Goal: Find specific page/section: Find specific page/section

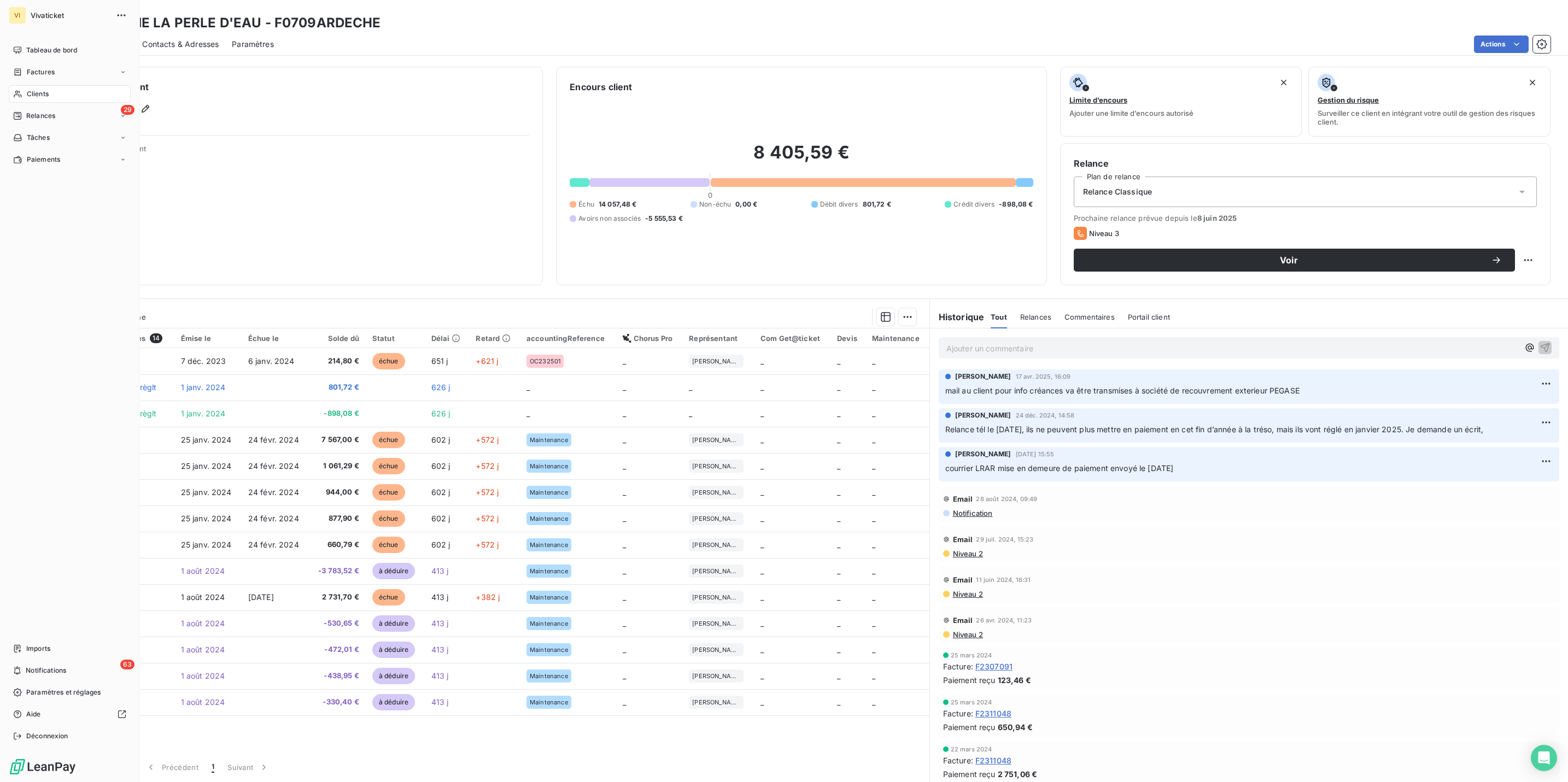
drag, startPoint x: 34, startPoint y: 93, endPoint x: 68, endPoint y: 91, distance: 34.1
click at [34, 93] on span "Clients" at bounding box center [38, 93] width 22 height 10
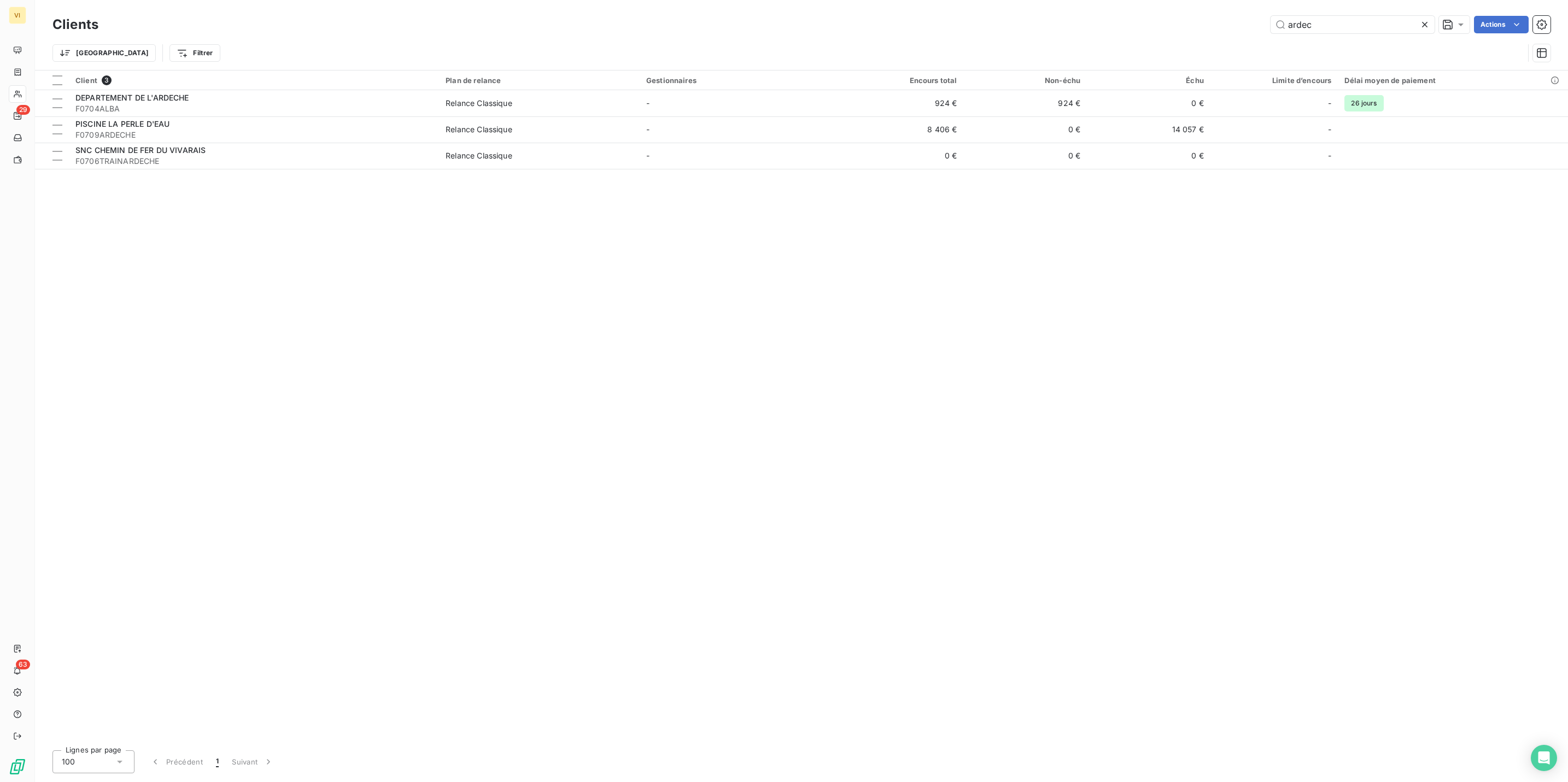
drag, startPoint x: 1328, startPoint y: 27, endPoint x: 1250, endPoint y: 25, distance: 78.0
click at [1250, 25] on div "ardec Actions" at bounding box center [831, 24] width 1439 height 17
type input "luchon"
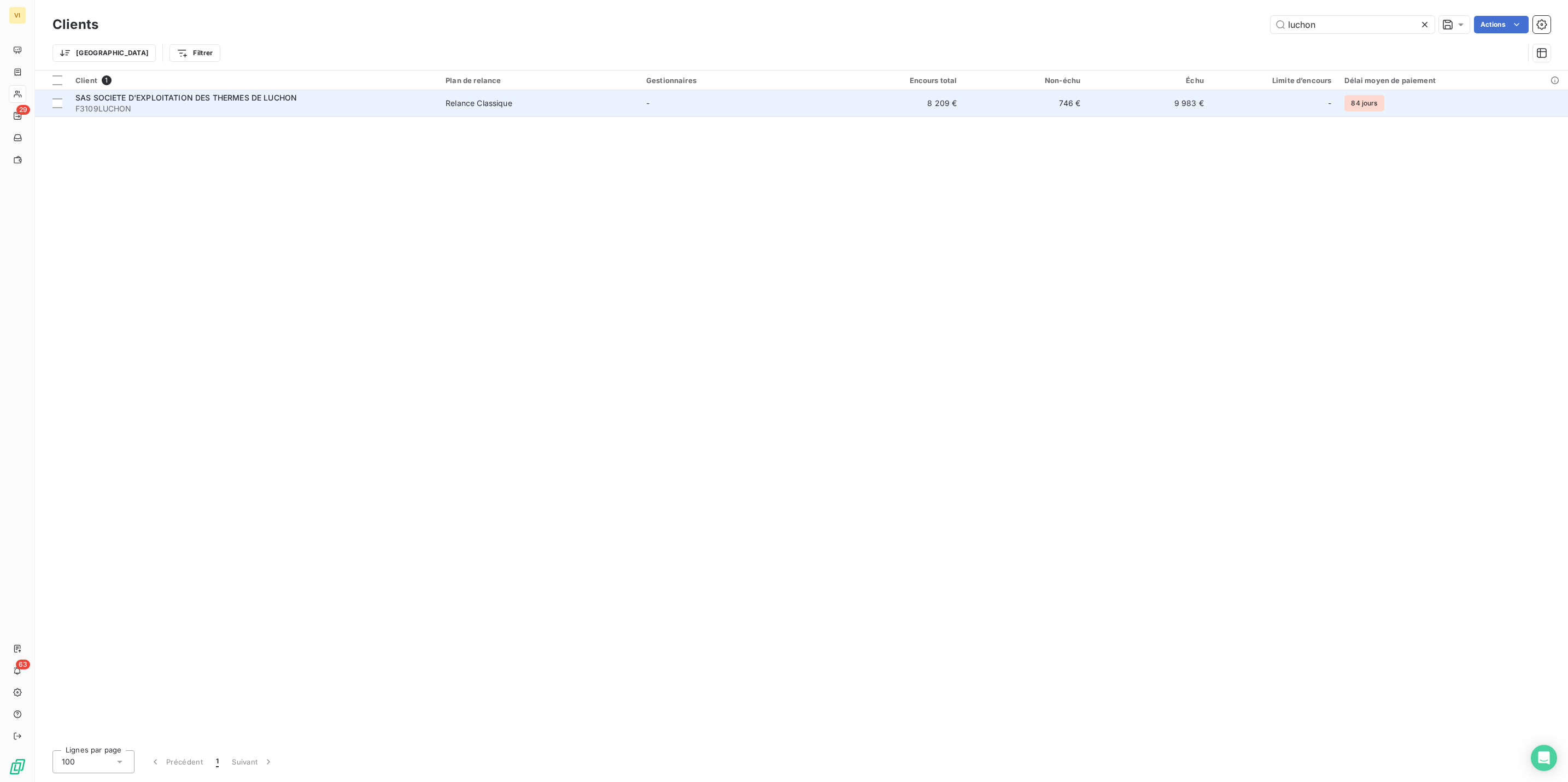
click at [102, 117] on td "SAS SOCIETE D'EXPLOITATION DES THERMES DE LUCHON F3109LUCHON" at bounding box center [254, 103] width 370 height 26
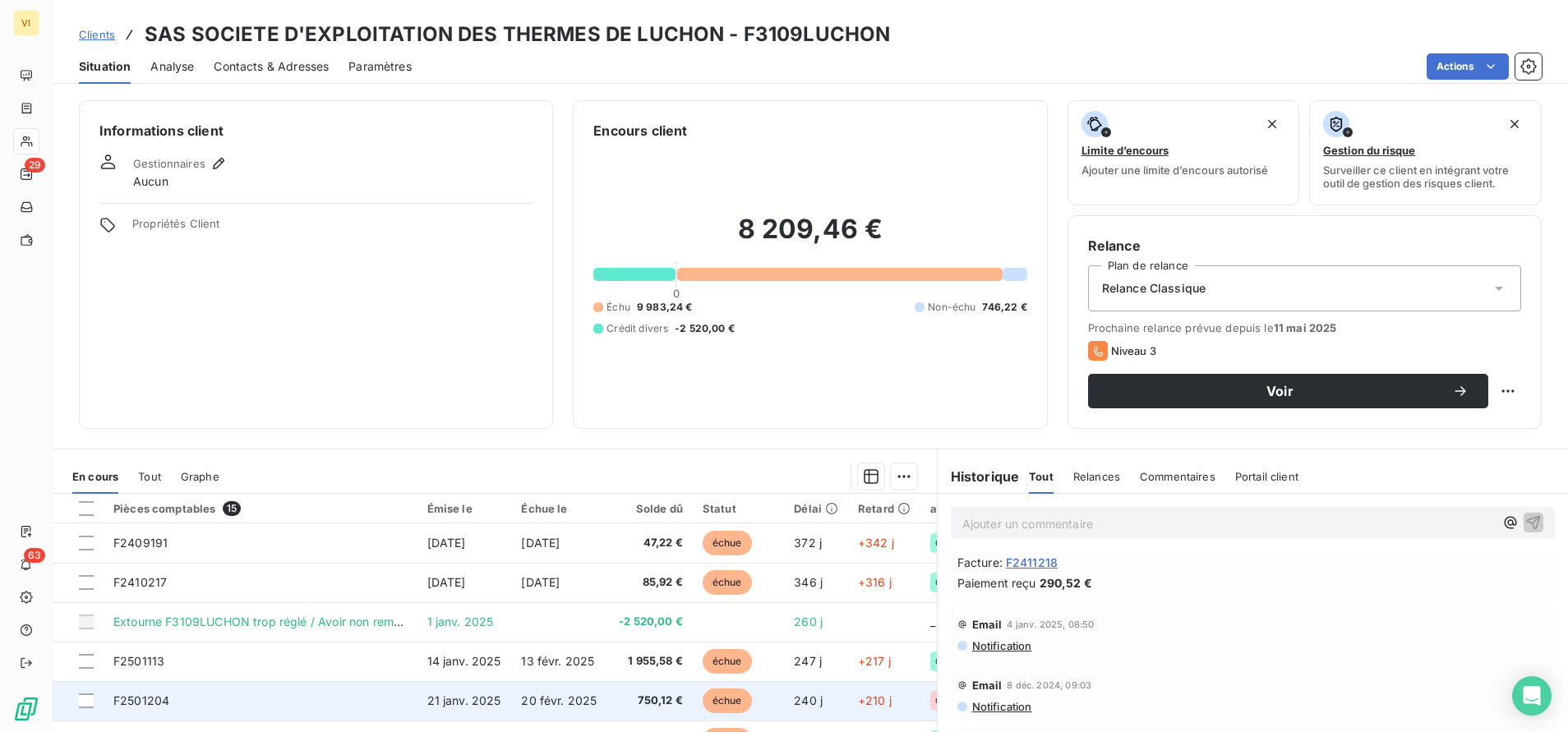
scroll to position [1429, 0]
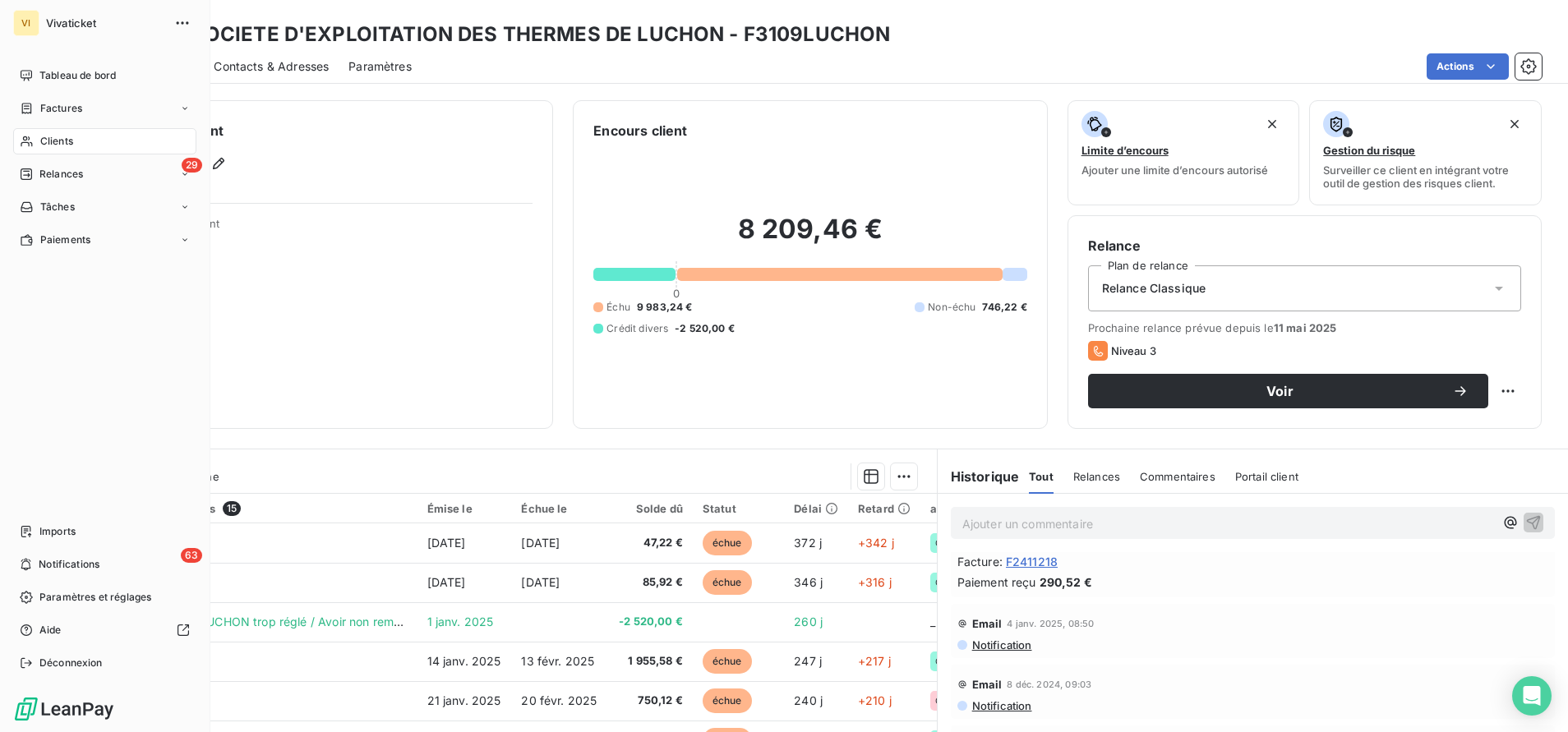
click at [68, 148] on div "Clients" at bounding box center [105, 140] width 183 height 26
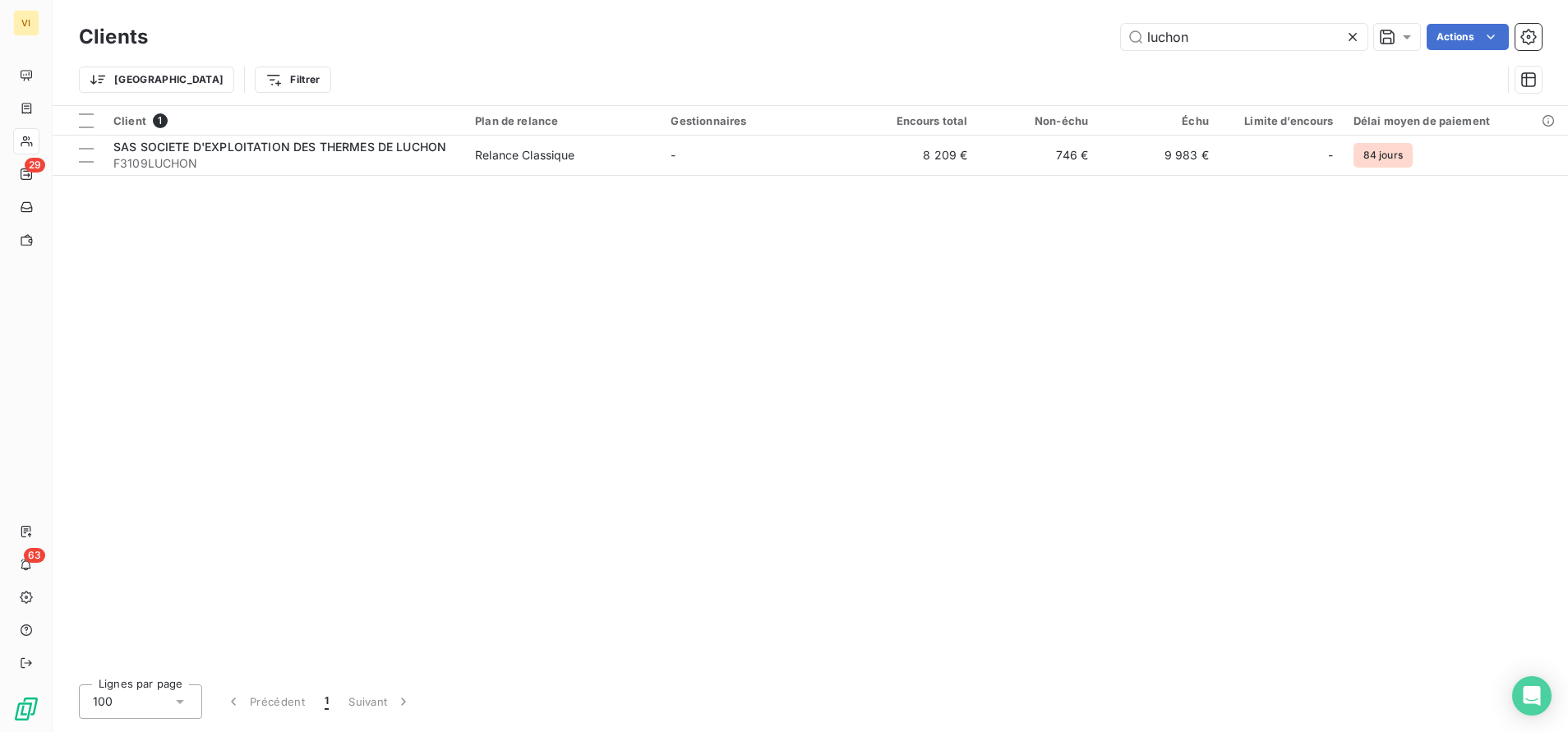
drag, startPoint x: 1220, startPoint y: 42, endPoint x: 1062, endPoint y: 42, distance: 158.0
click at [1062, 42] on div "luchon Actions" at bounding box center [854, 37] width 1374 height 26
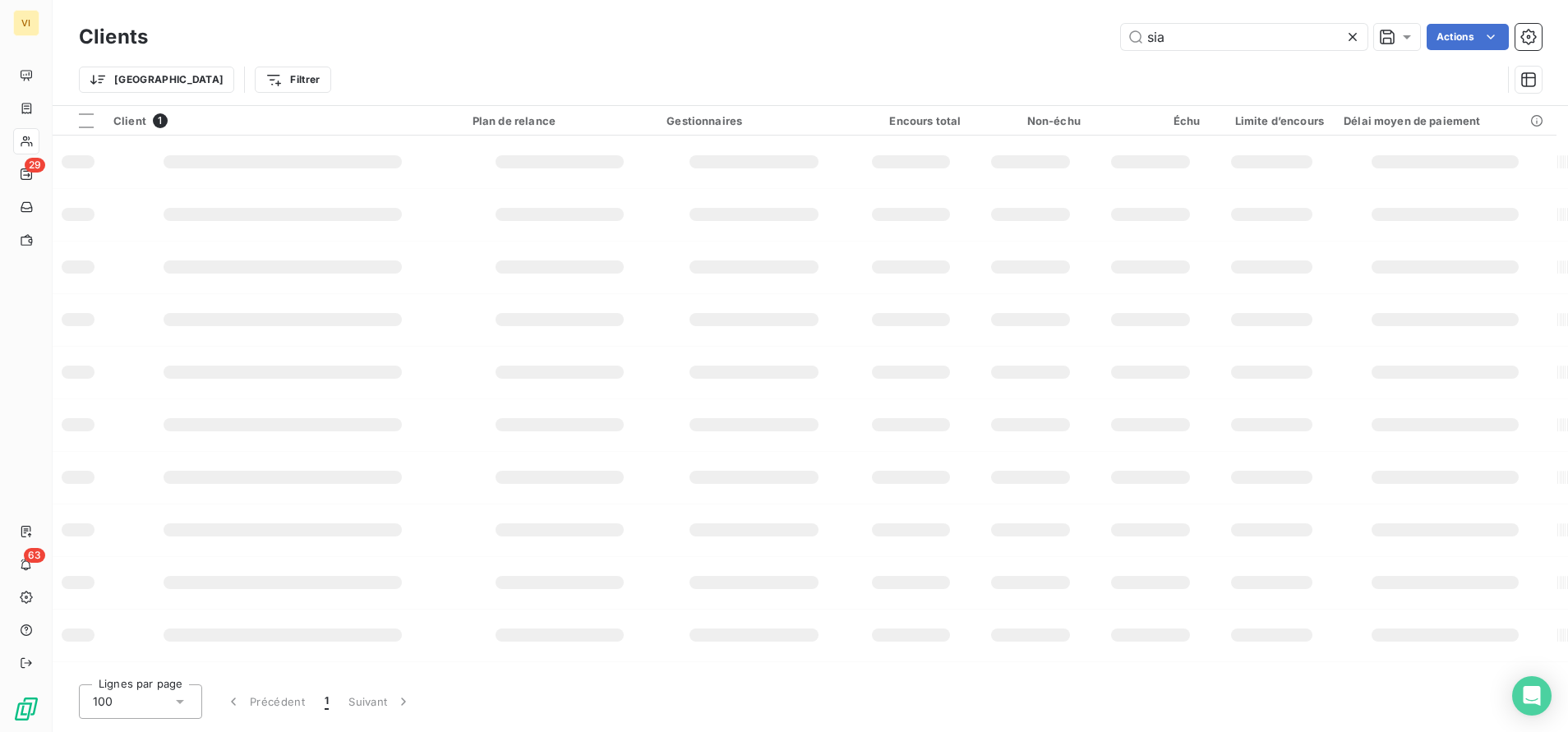
type input "sia"
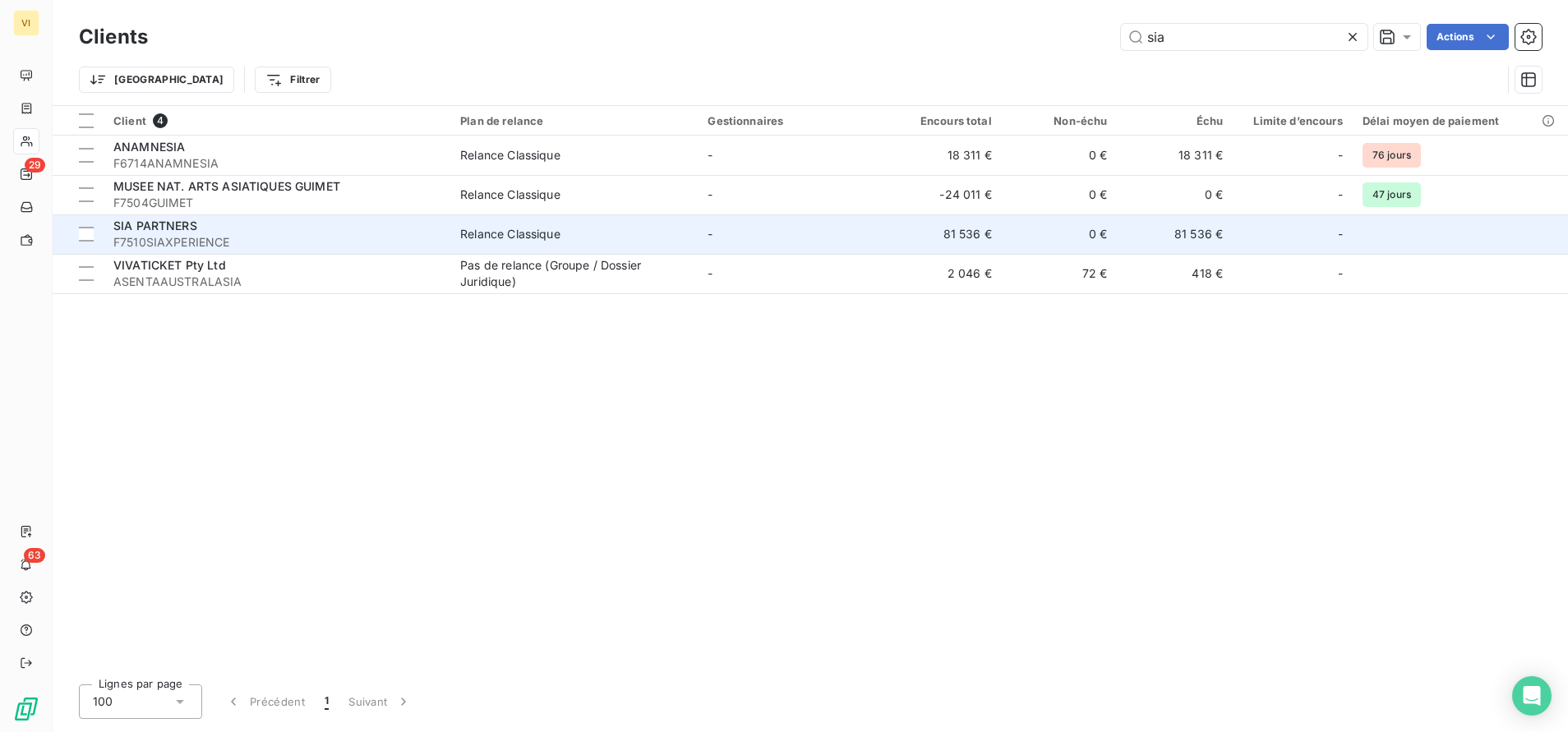
click at [218, 237] on span "F7510SIAXPERIENCE" at bounding box center [277, 242] width 327 height 16
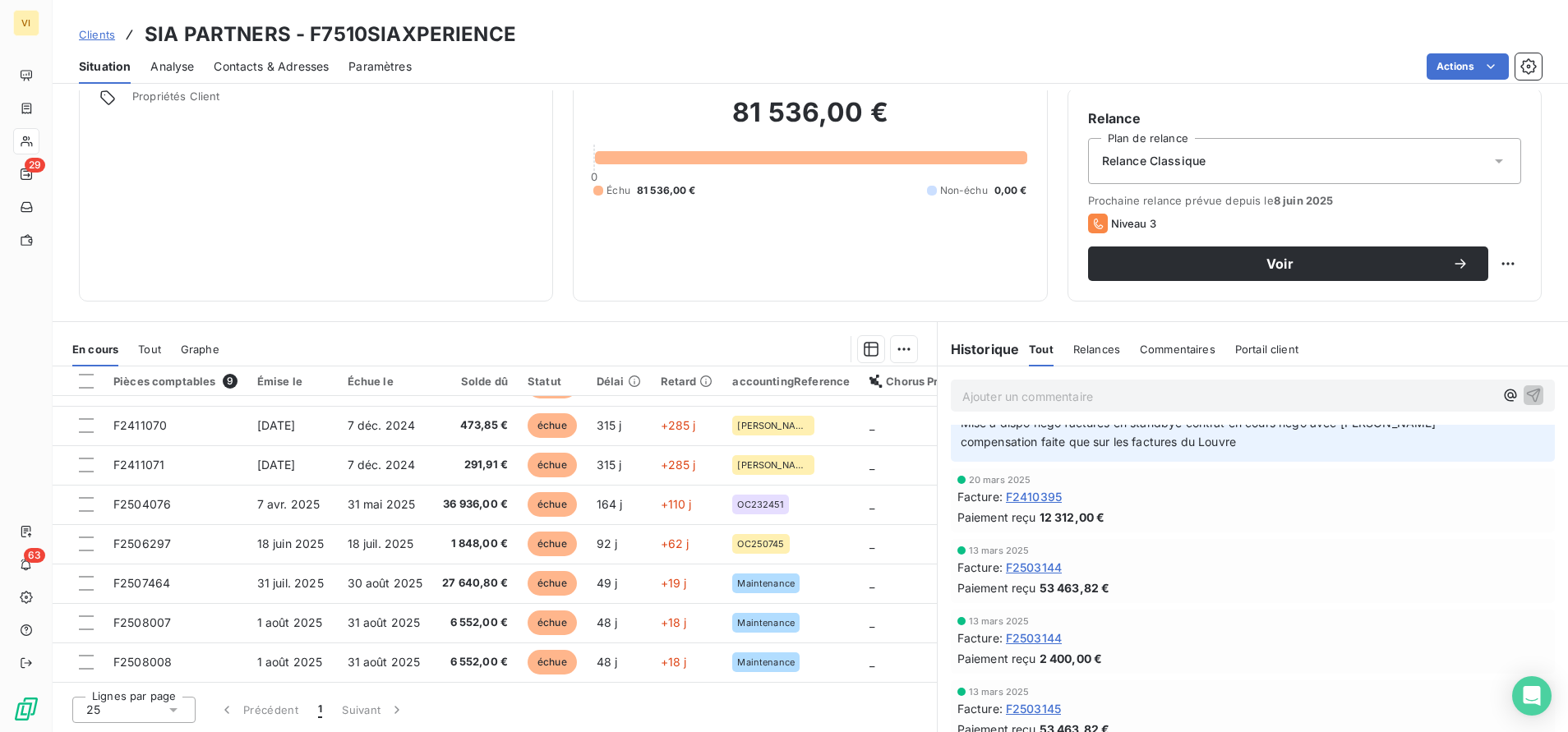
scroll to position [247, 0]
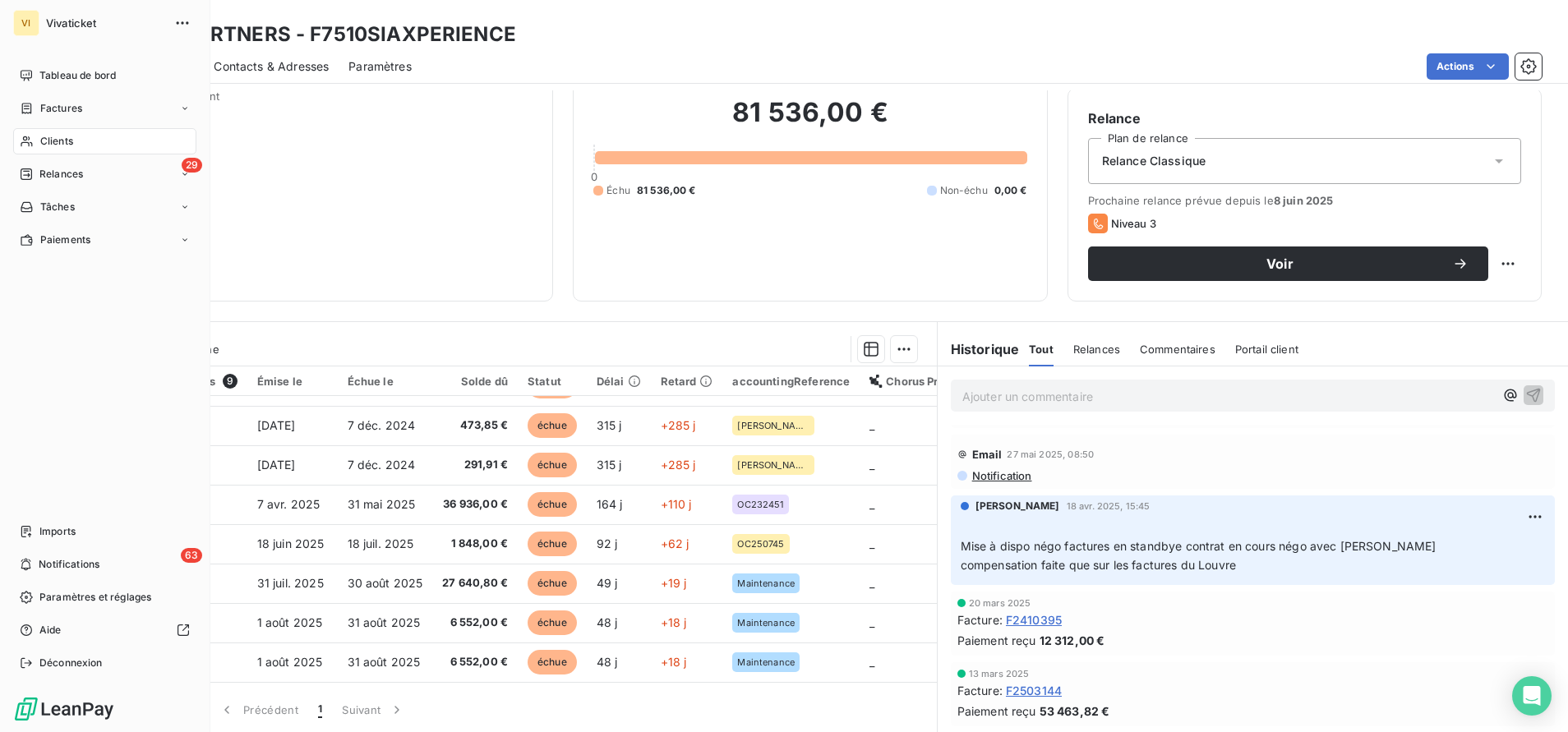
click at [68, 135] on span "Clients" at bounding box center [57, 140] width 33 height 15
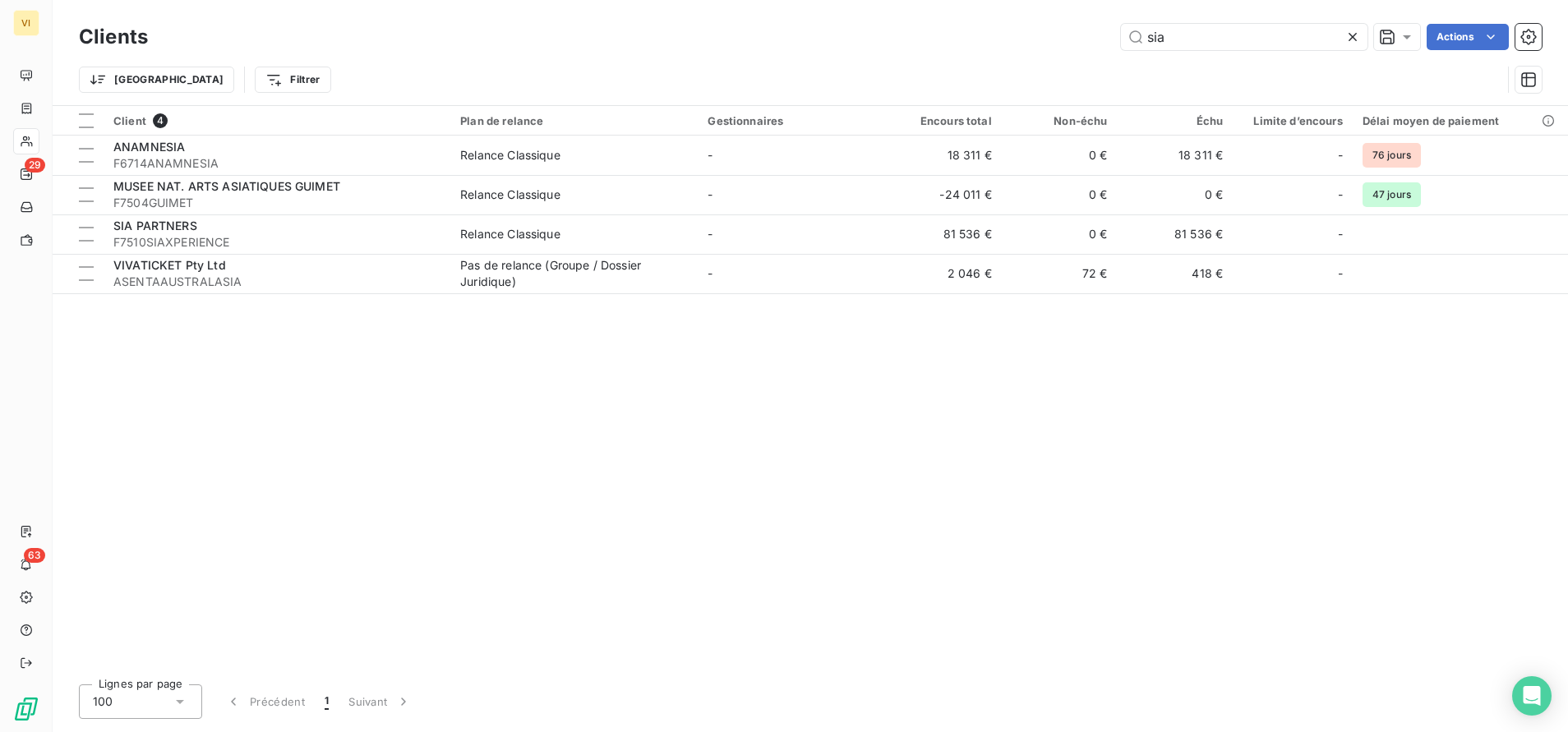
drag, startPoint x: 1187, startPoint y: 36, endPoint x: 1089, endPoint y: 38, distance: 98.0
click at [1089, 38] on div "sia Actions" at bounding box center [854, 37] width 1374 height 26
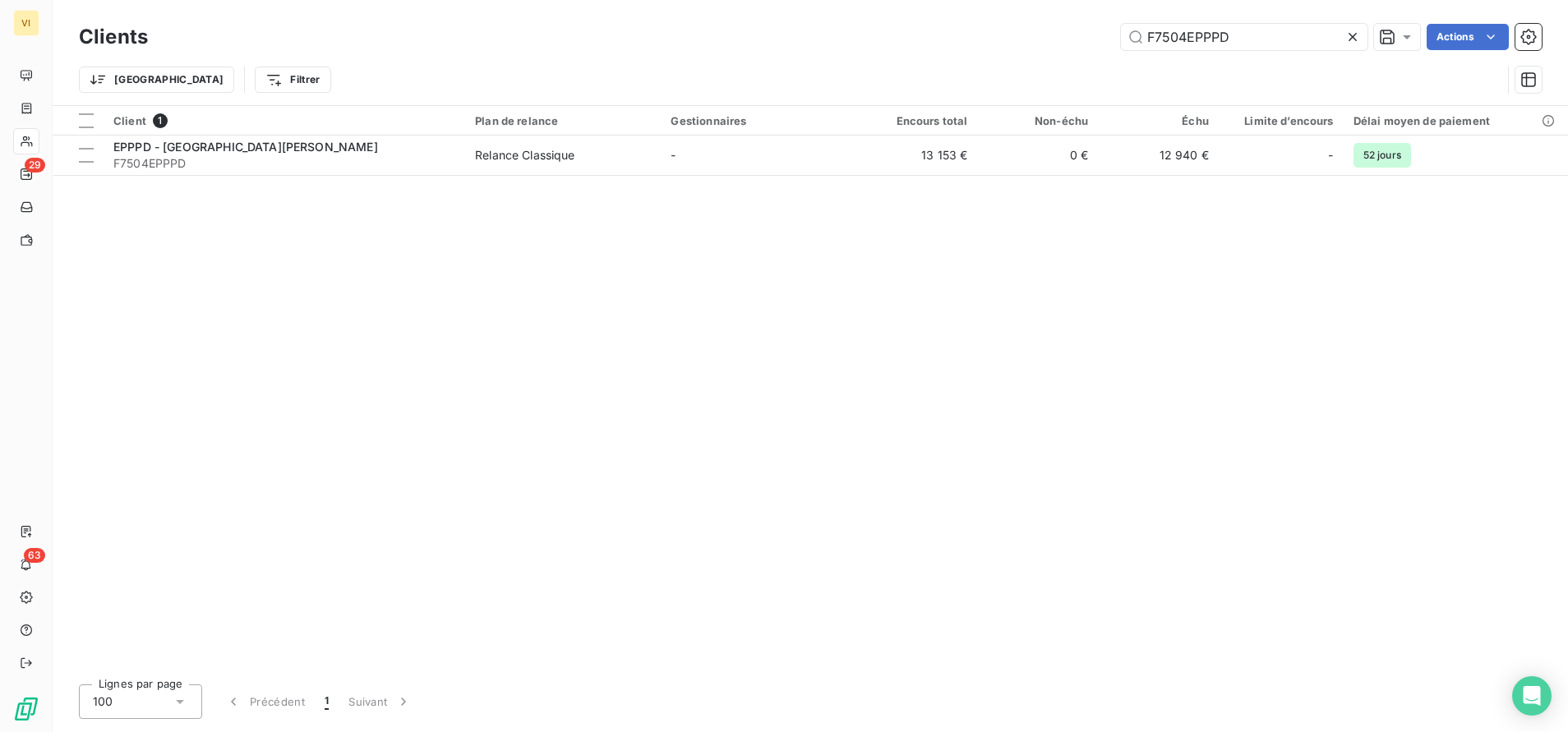
type input "F7504EPPPD"
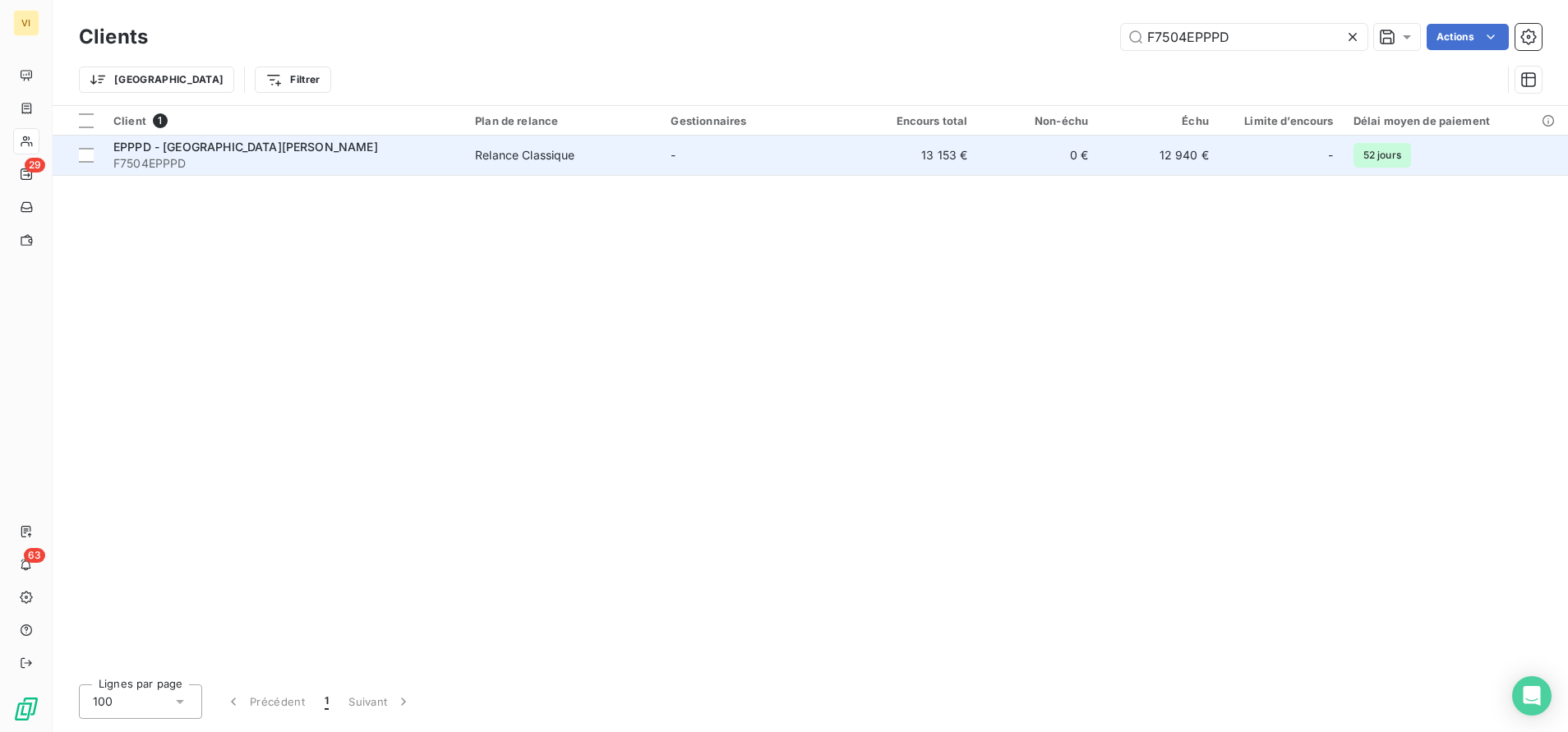
click at [234, 143] on span "EPPPD - [GEOGRAPHIC_DATA][PERSON_NAME]" at bounding box center [245, 146] width 264 height 14
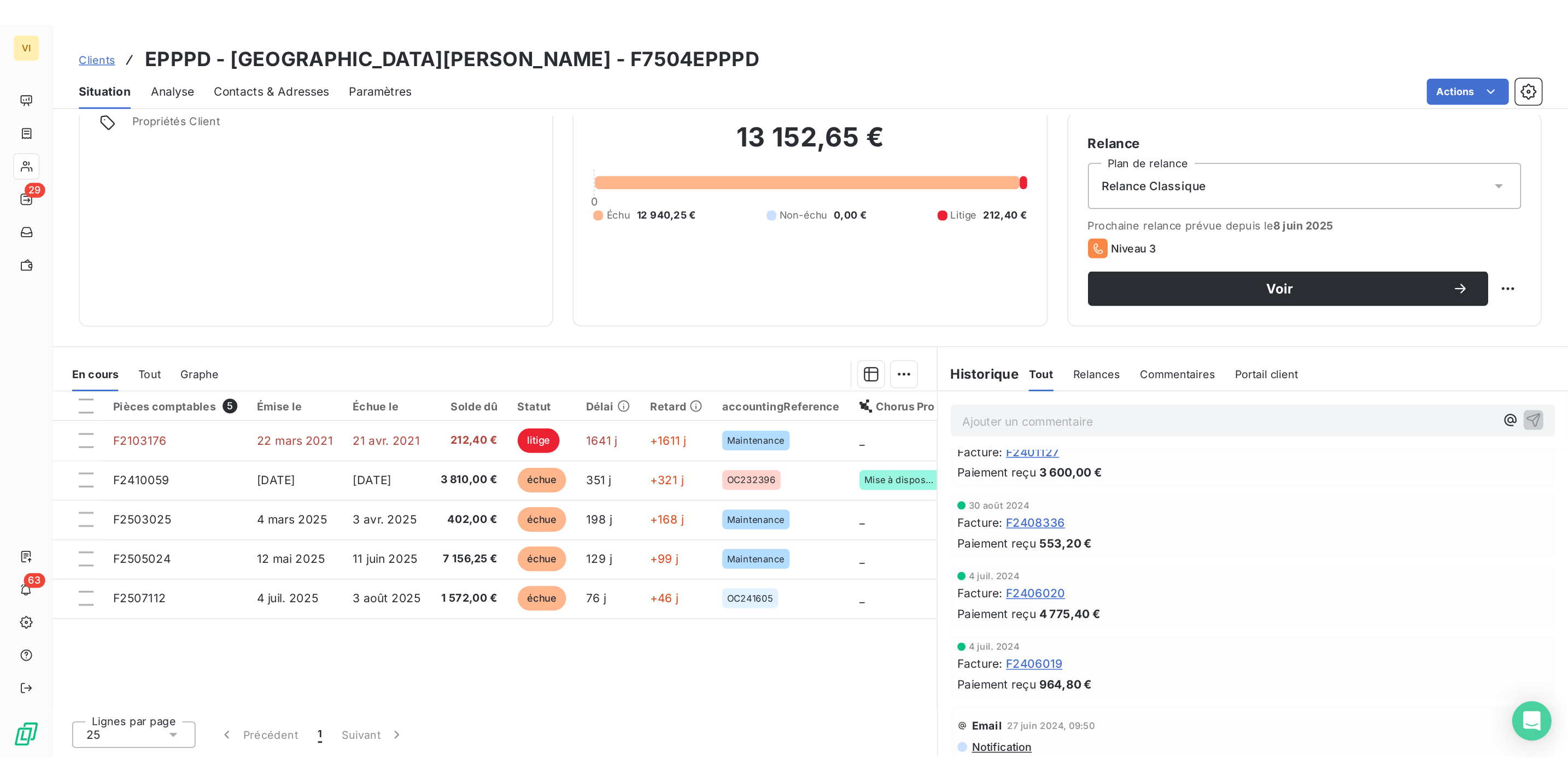
scroll to position [1066, 0]
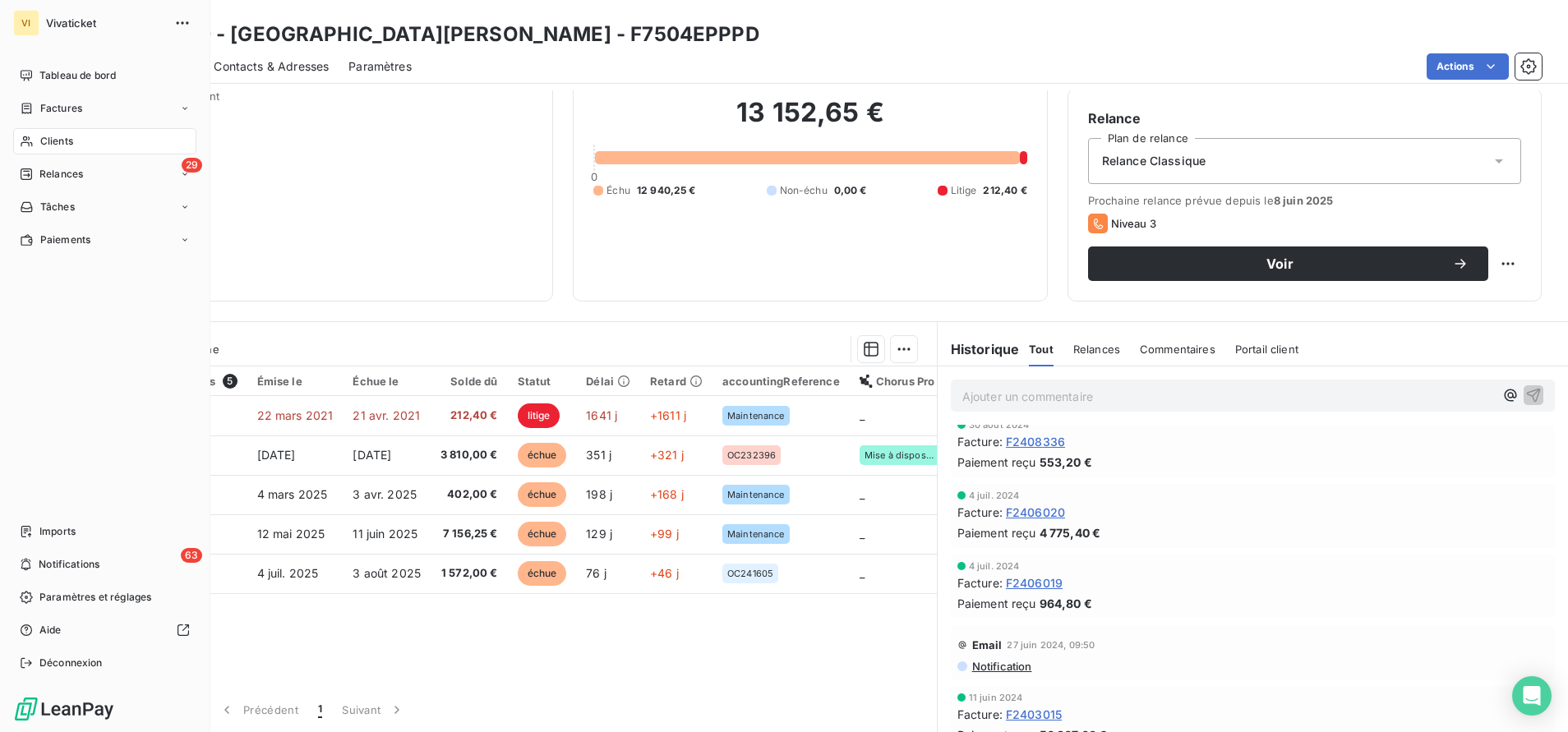
click at [68, 139] on span "Clients" at bounding box center [57, 140] width 33 height 15
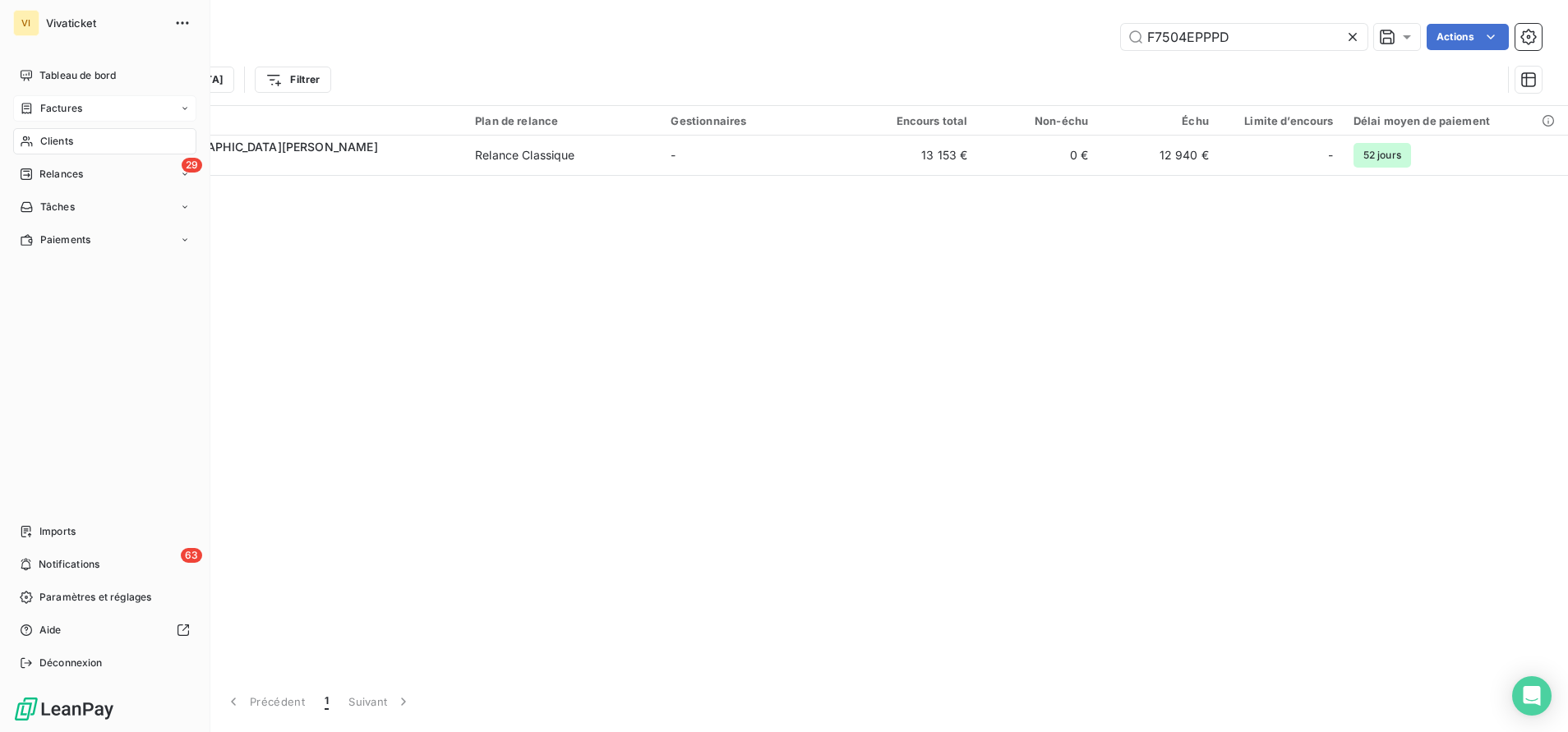
click at [74, 110] on span "Factures" at bounding box center [61, 107] width 42 height 15
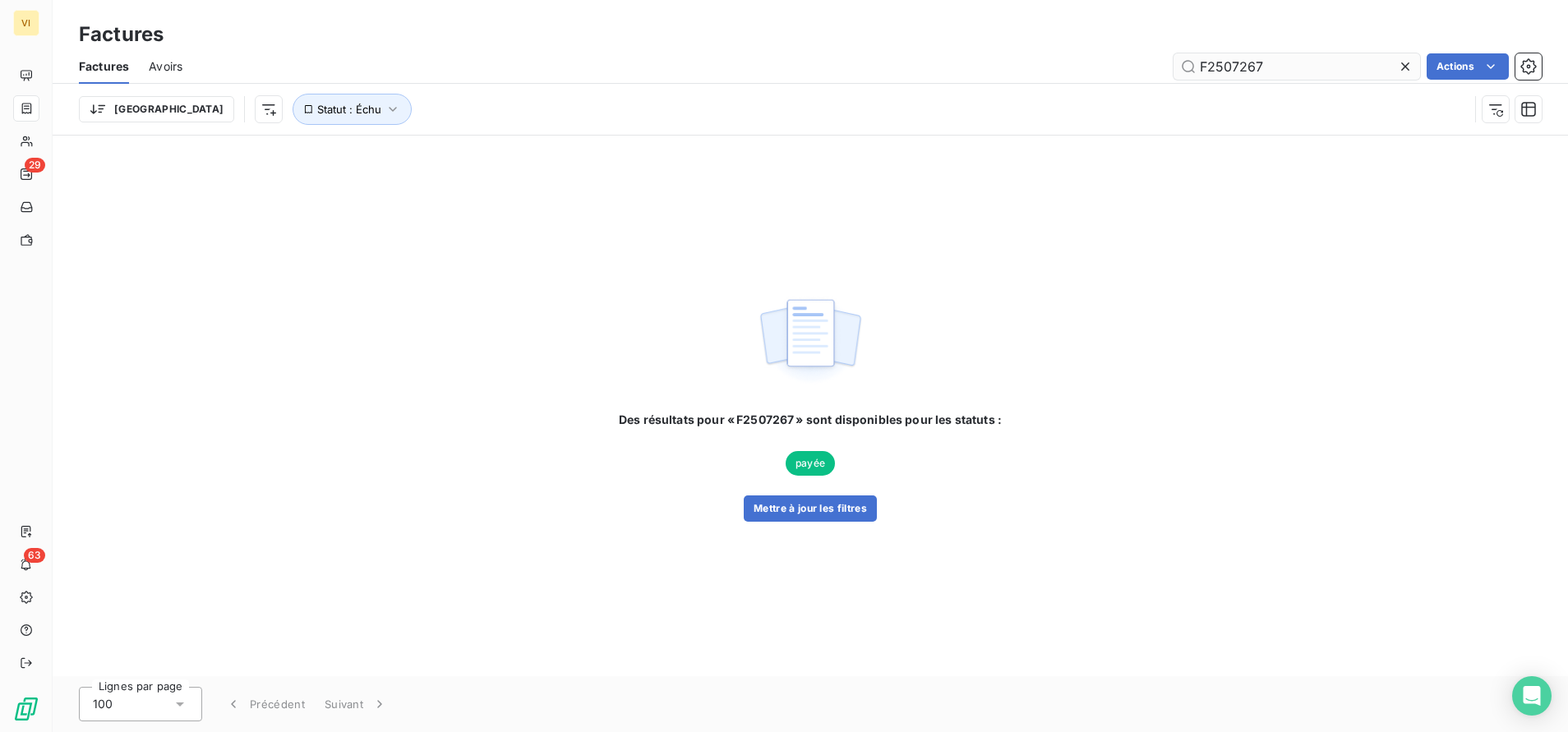
click at [1236, 68] on input "F2507267" at bounding box center [1297, 66] width 247 height 26
